Goal: Check status: Check status

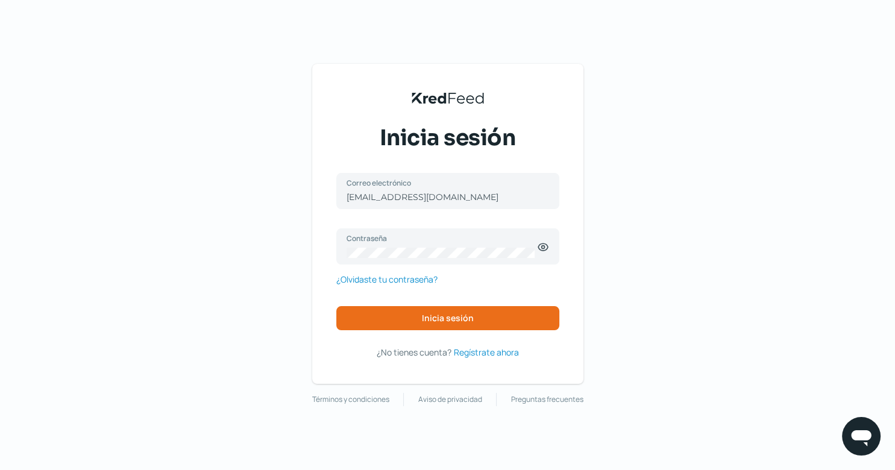
click at [722, 249] on div "KredFeed's Black Logo Inicia sesión [EMAIL_ADDRESS][DOMAIN_NAME] Correo electró…" at bounding box center [447, 235] width 895 height 470
click at [478, 322] on button "Inicia sesión" at bounding box center [447, 318] width 223 height 24
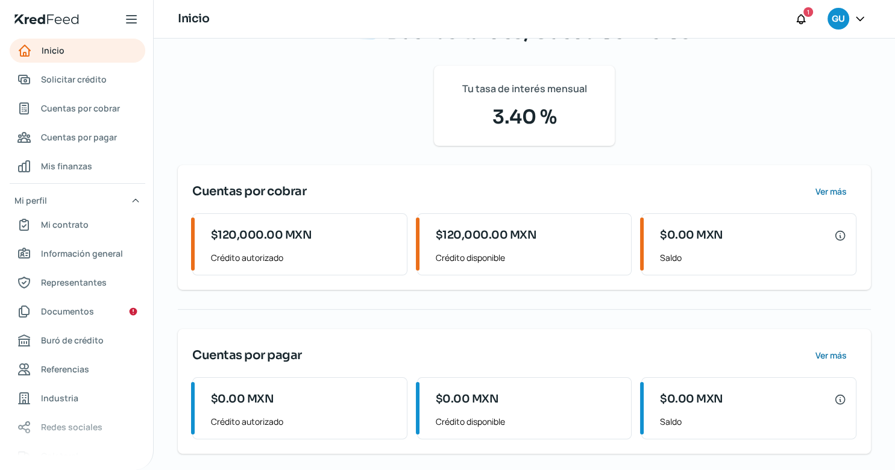
scroll to position [163, 0]
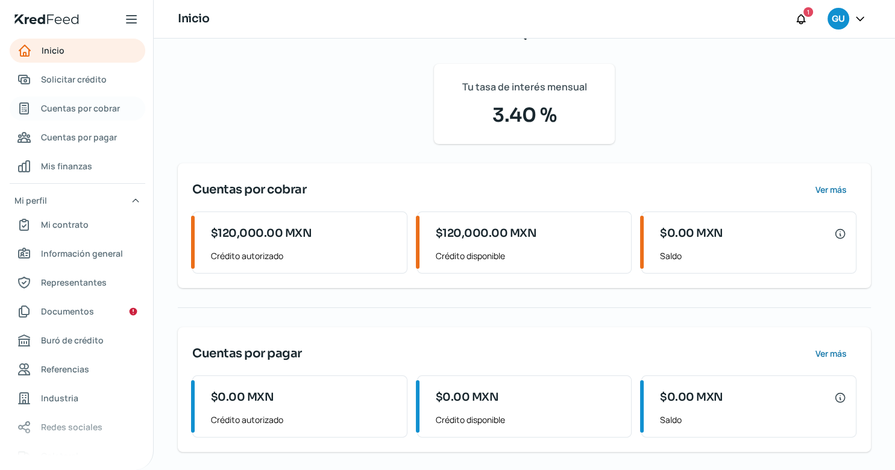
click at [94, 111] on span "Cuentas por cobrar" at bounding box center [80, 108] width 79 height 15
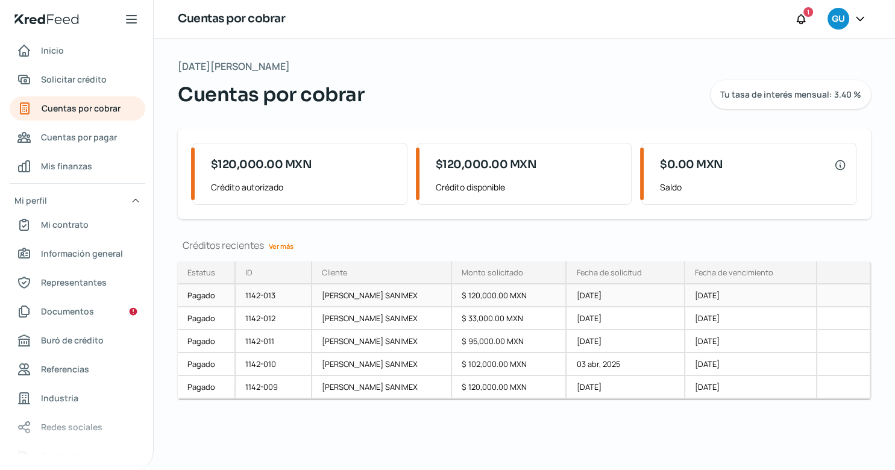
click at [529, 303] on div "$ 120,000.00 MXN" at bounding box center [509, 295] width 115 height 23
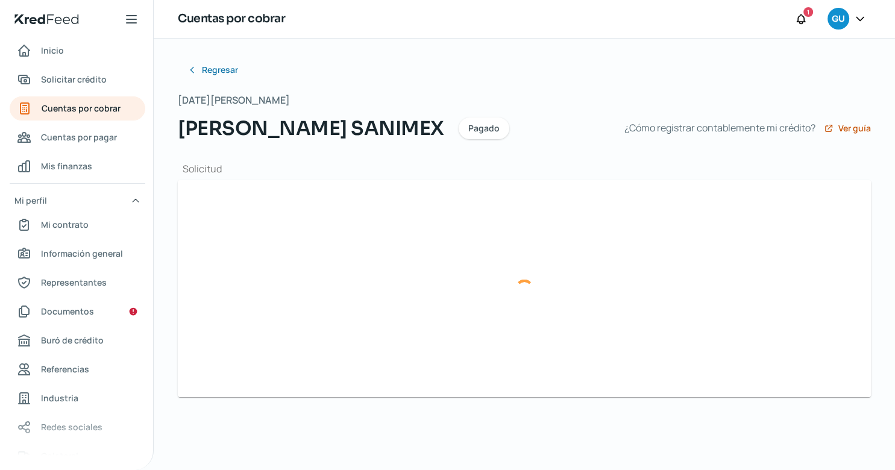
type input "355CB392-2657-458E-AC72-8A552ABAA96E.xml"
type input "355CB392-2657-458E-AC72-8A552ABAA96E.pdf"
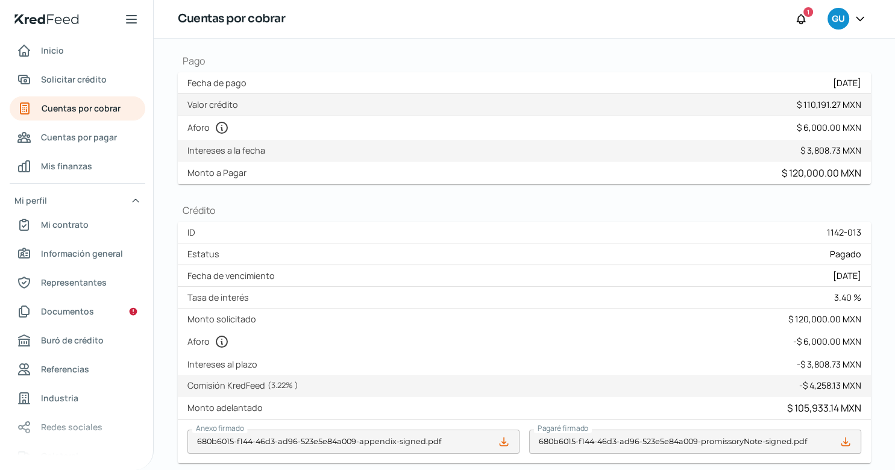
scroll to position [270, 0]
